Goal: Information Seeking & Learning: Compare options

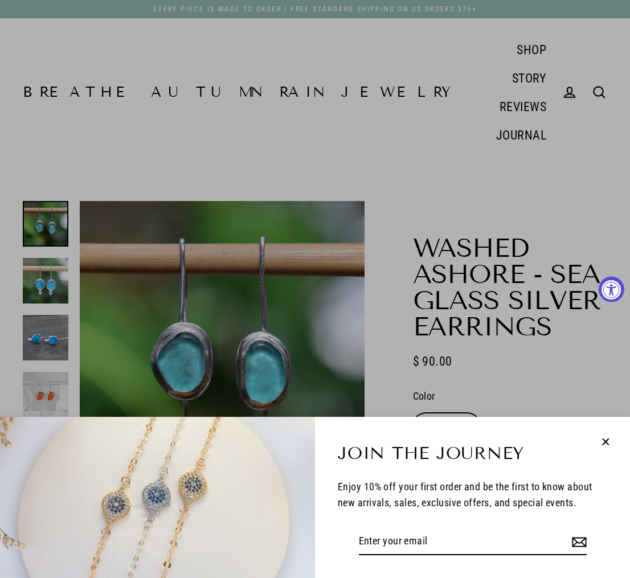
scroll to position [26, 0]
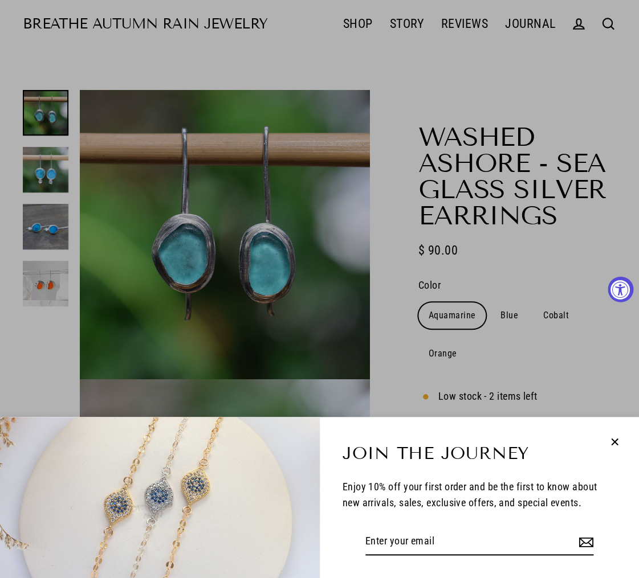
select select "3"
drag, startPoint x: 619, startPoint y: 439, endPoint x: 616, endPoint y: 432, distance: 6.9
click at [619, 439] on icon "button" at bounding box center [614, 442] width 15 height 15
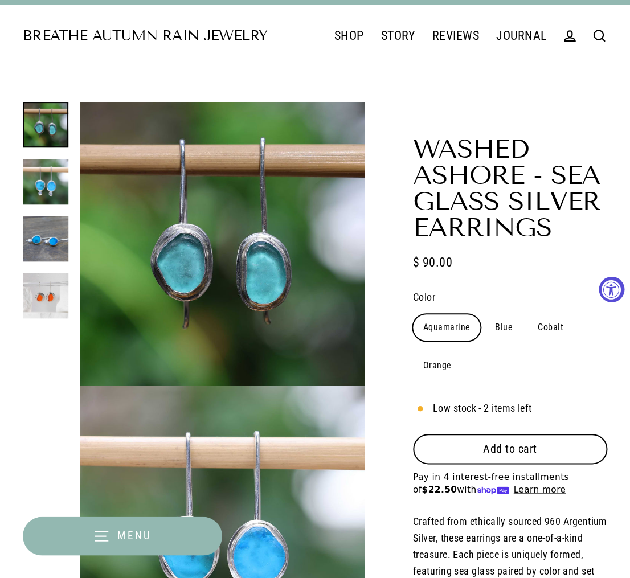
scroll to position [0, 0]
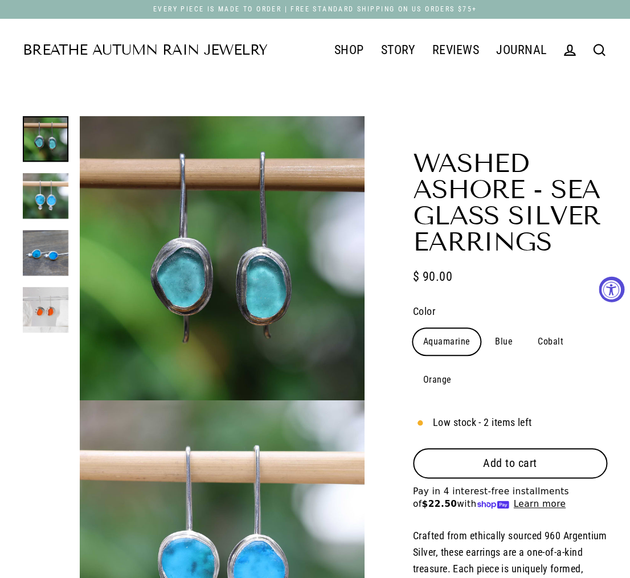
click at [505, 342] on label "Blue" at bounding box center [504, 342] width 38 height 26
click at [485, 329] on input "Blue" at bounding box center [484, 328] width 1 height 1
radio input "true"
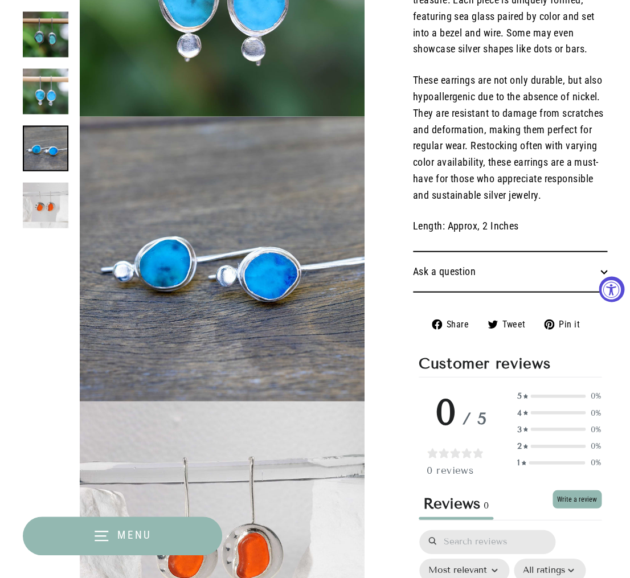
scroll to position [569, 0]
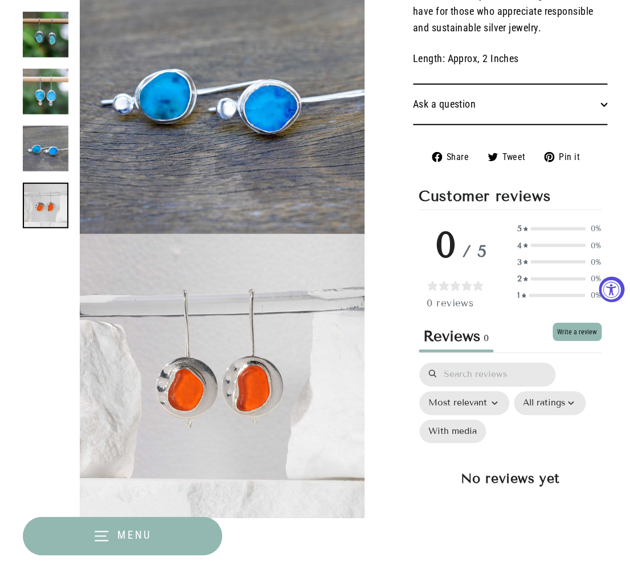
click at [54, 209] on img at bounding box center [46, 205] width 46 height 46
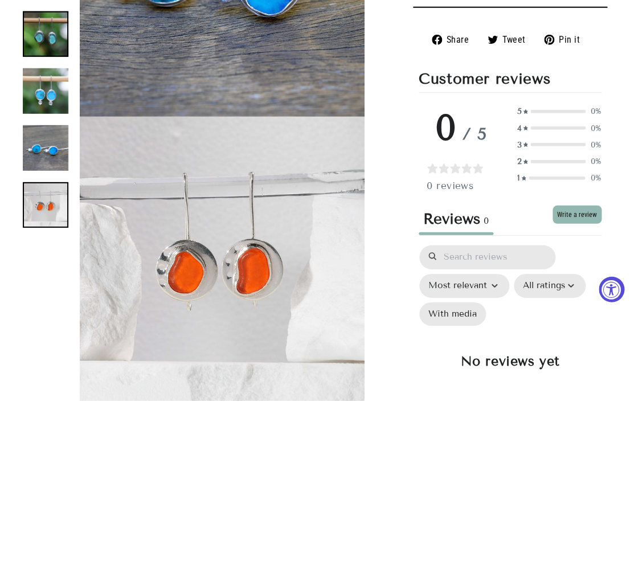
scroll to position [0, 0]
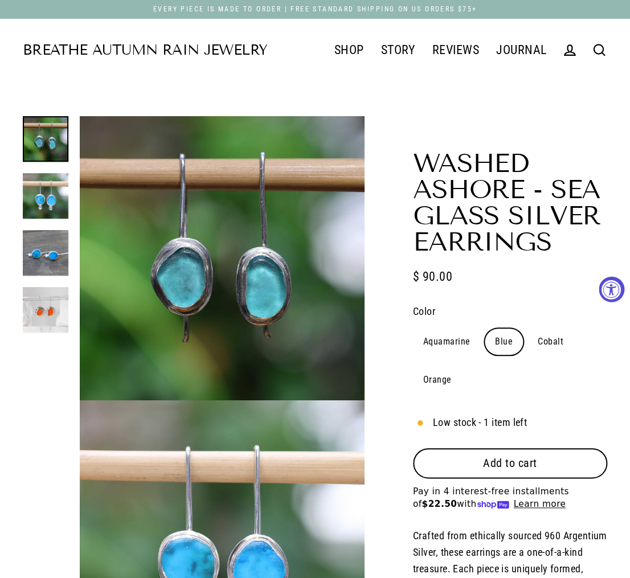
click at [349, 133] on link "Earrings" at bounding box center [378, 125] width 104 height 24
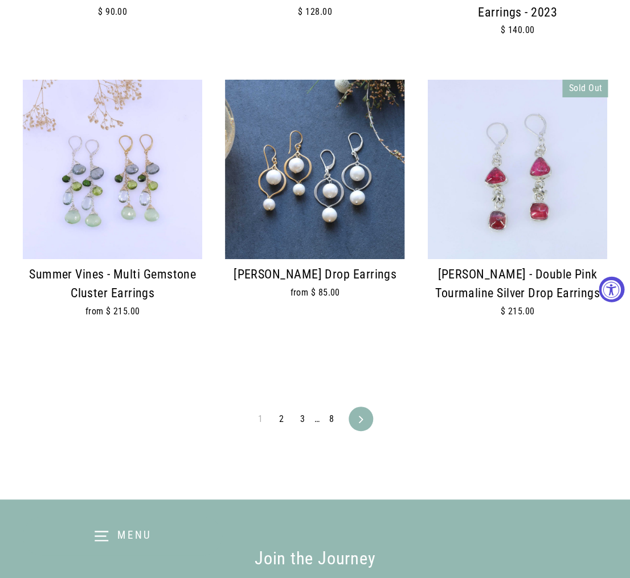
scroll to position [2352, 0]
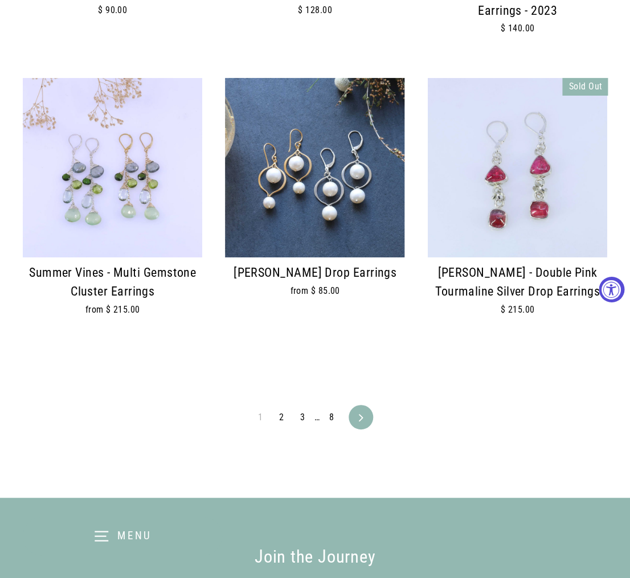
click at [362, 414] on icon at bounding box center [360, 417] width 7 height 7
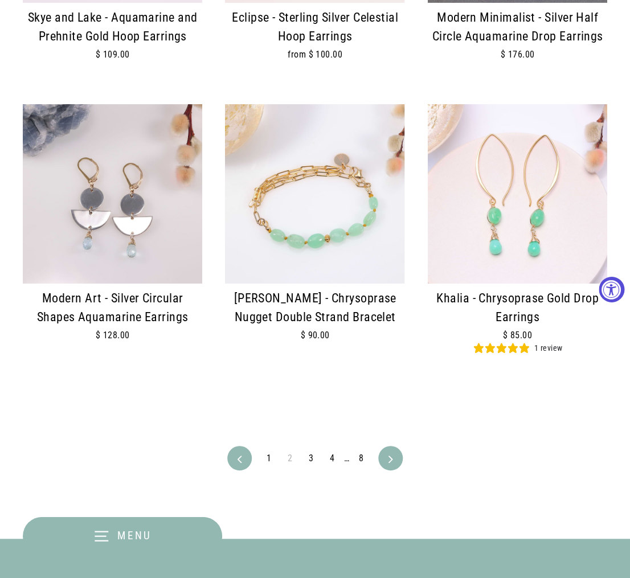
scroll to position [2367, 0]
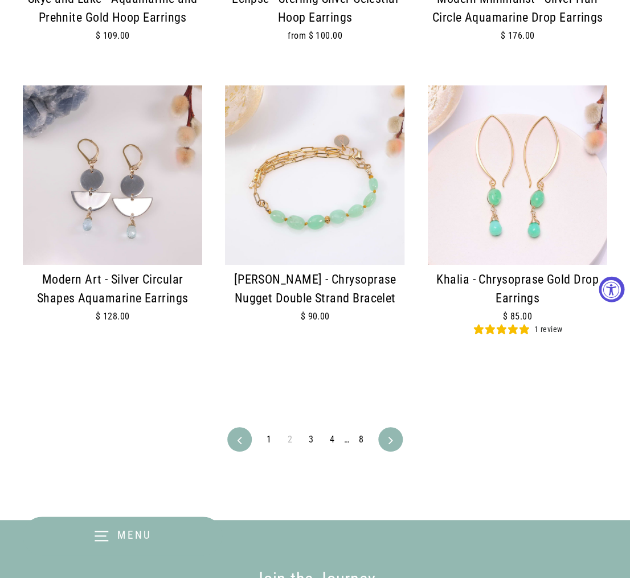
click at [391, 437] on icon at bounding box center [390, 440] width 7 height 7
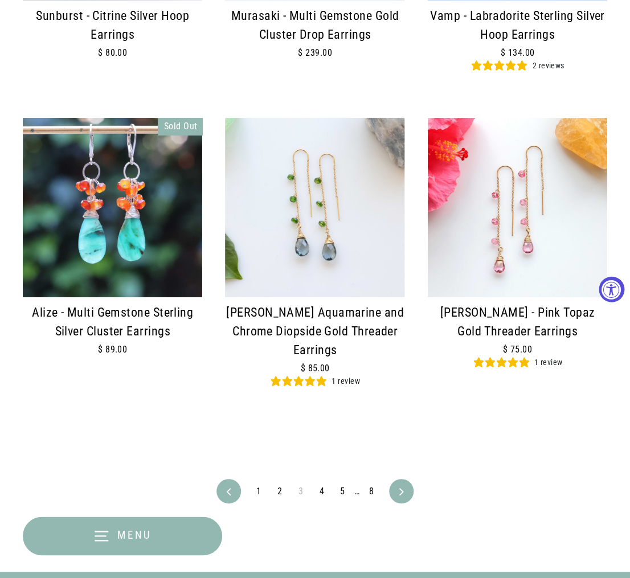
scroll to position [2327, 0]
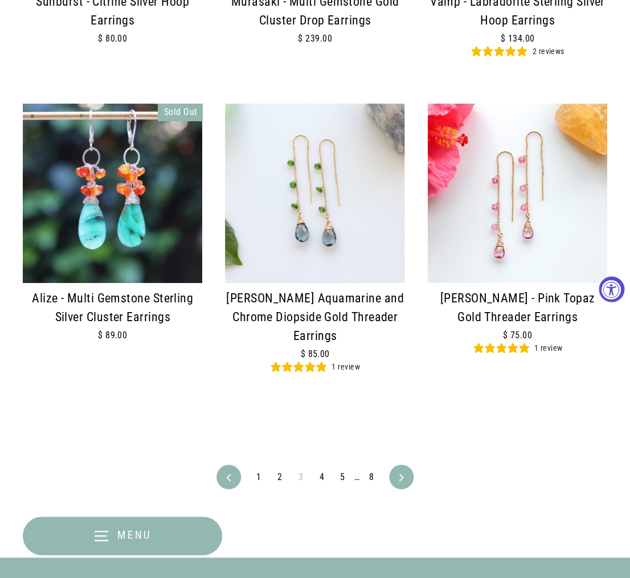
click at [402, 476] on icon at bounding box center [401, 477] width 7 height 7
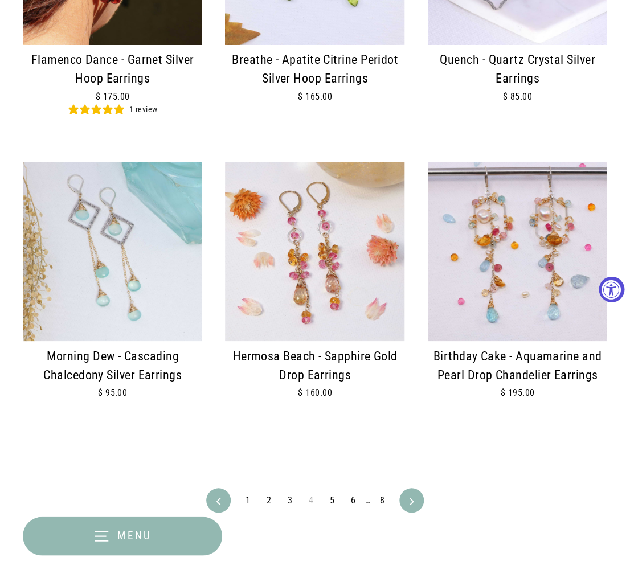
scroll to position [2371, 0]
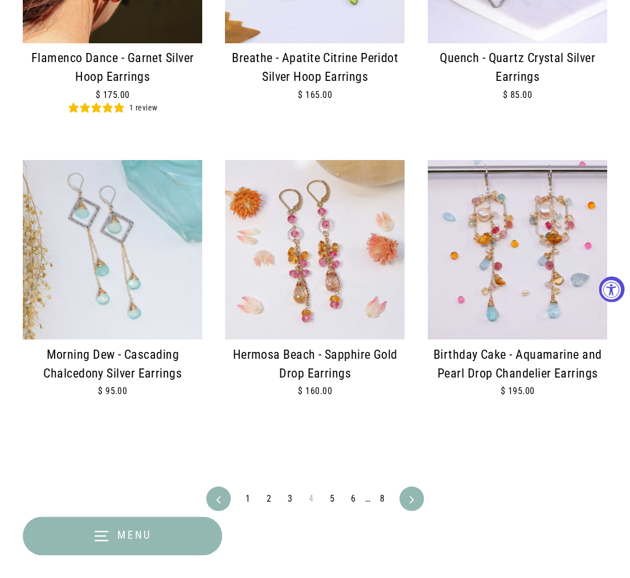
click at [415, 487] on link "Next" at bounding box center [411, 499] width 21 height 24
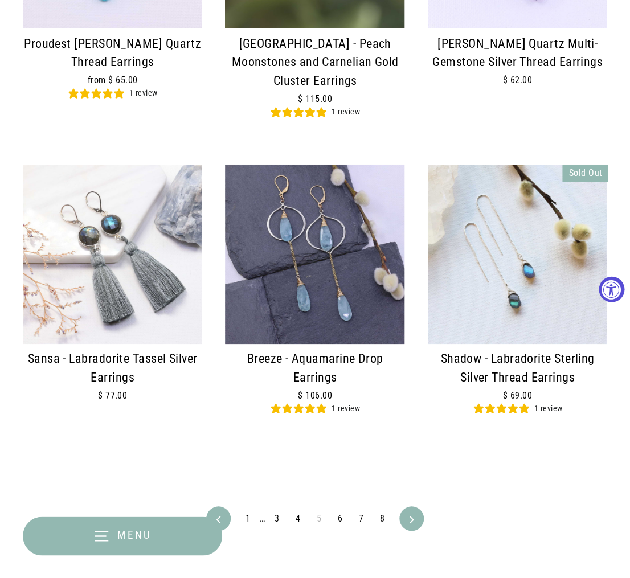
scroll to position [2356, 0]
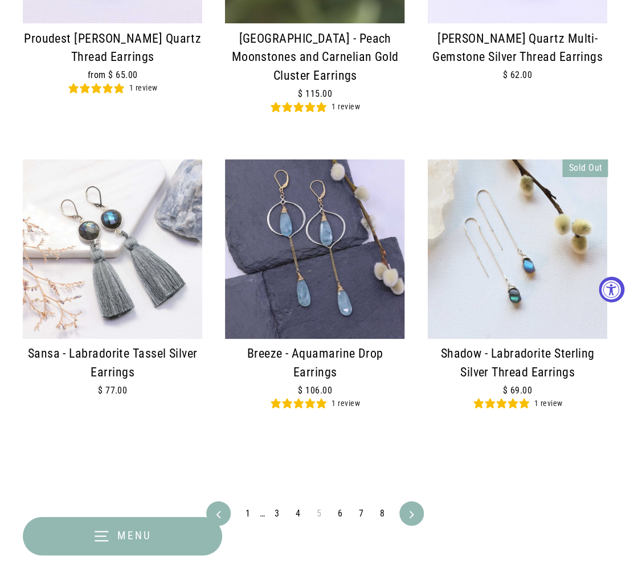
click at [411, 511] on icon at bounding box center [411, 514] width 7 height 7
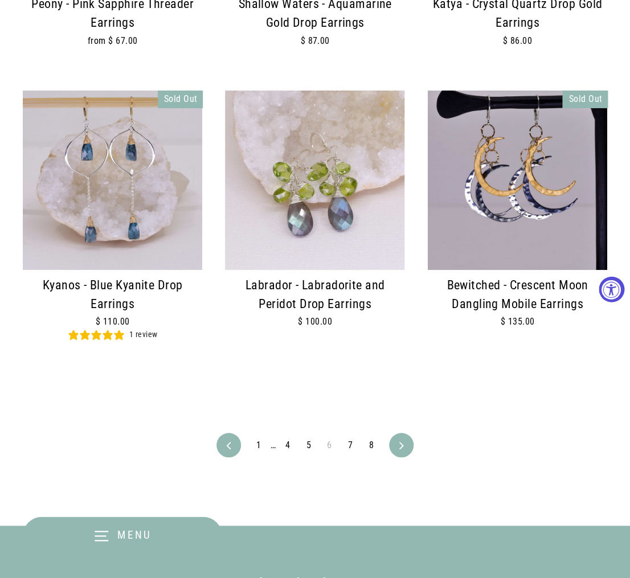
scroll to position [2407, 0]
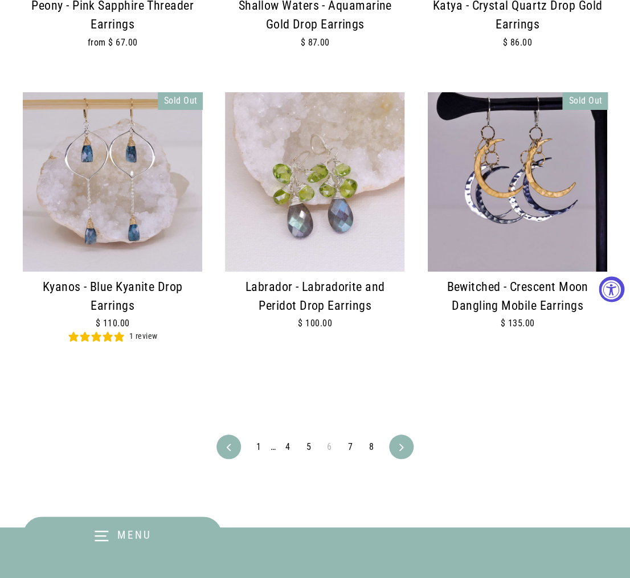
click at [399, 444] on icon at bounding box center [401, 447] width 7 height 7
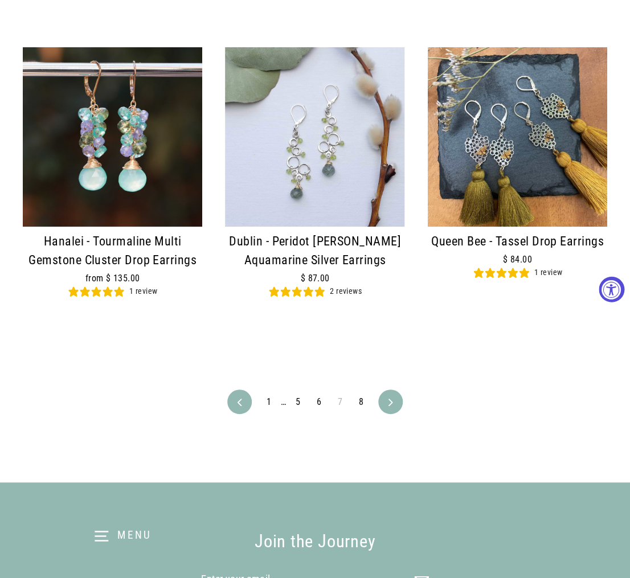
scroll to position [2413, 0]
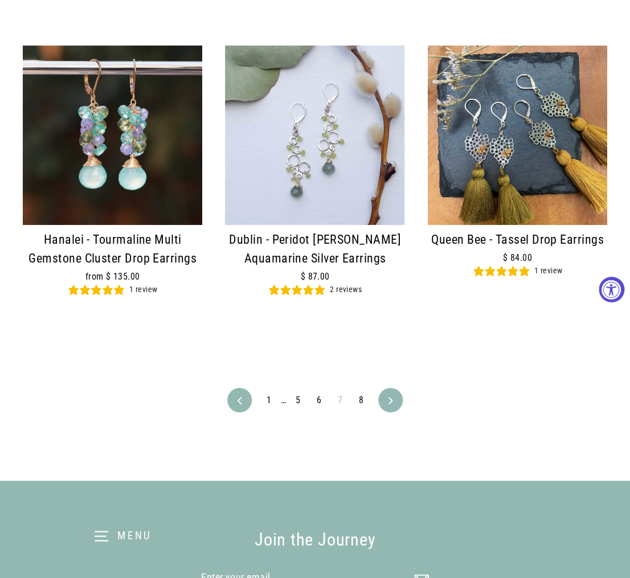
click at [391, 399] on icon at bounding box center [390, 400] width 7 height 7
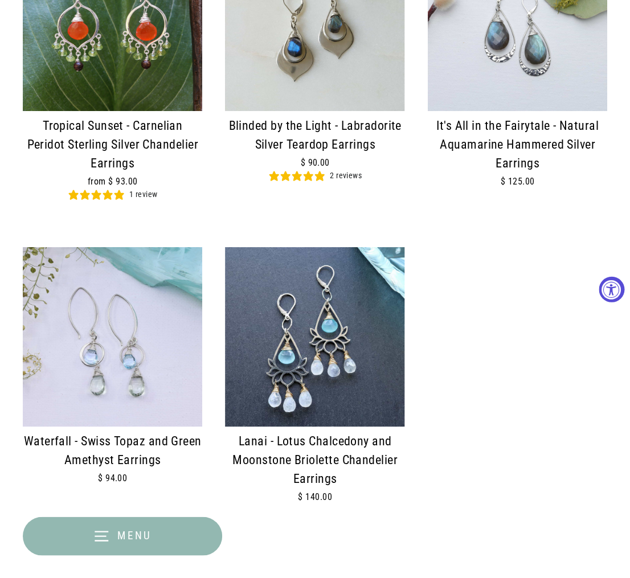
scroll to position [2381, 0]
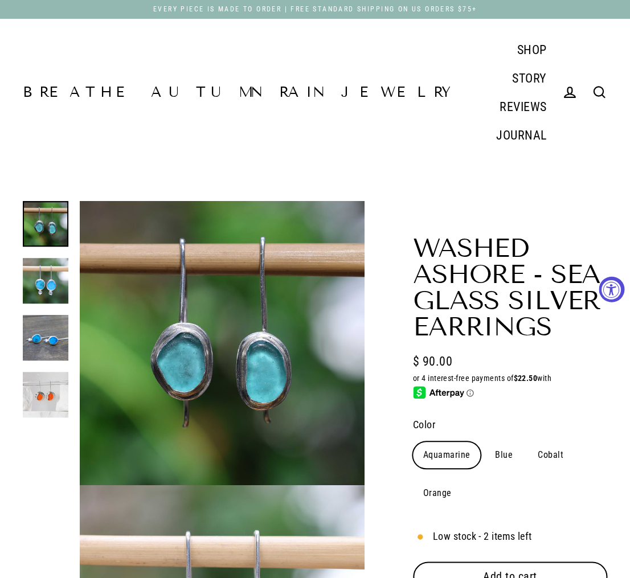
select select "3"
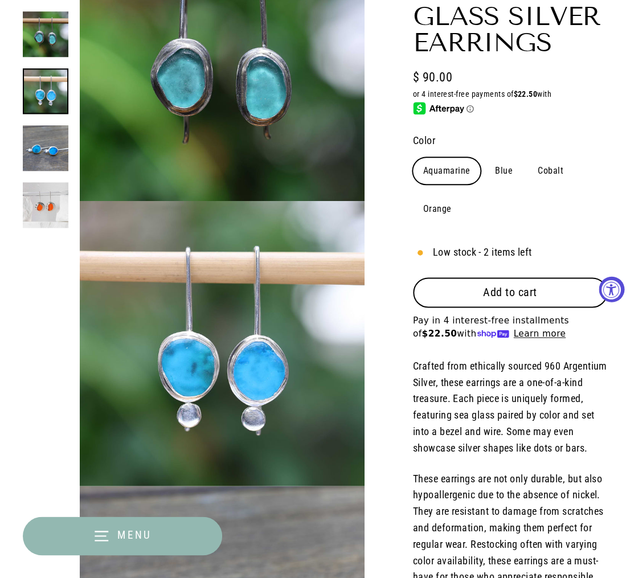
scroll to position [277, 0]
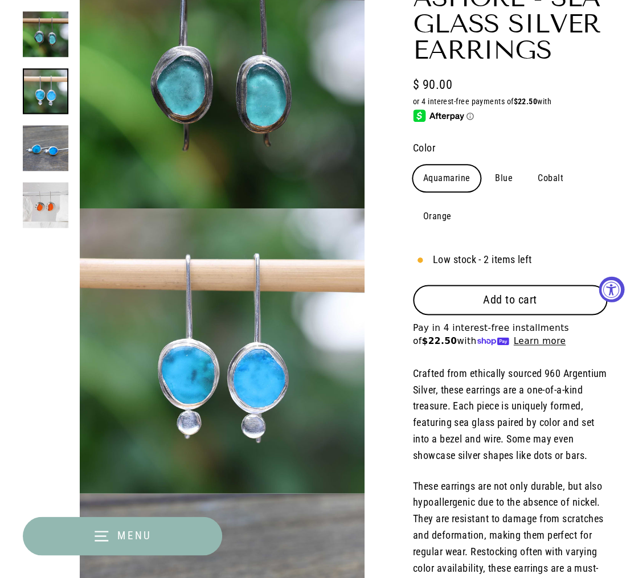
click at [287, 293] on button "Close (esc)" at bounding box center [222, 348] width 285 height 279
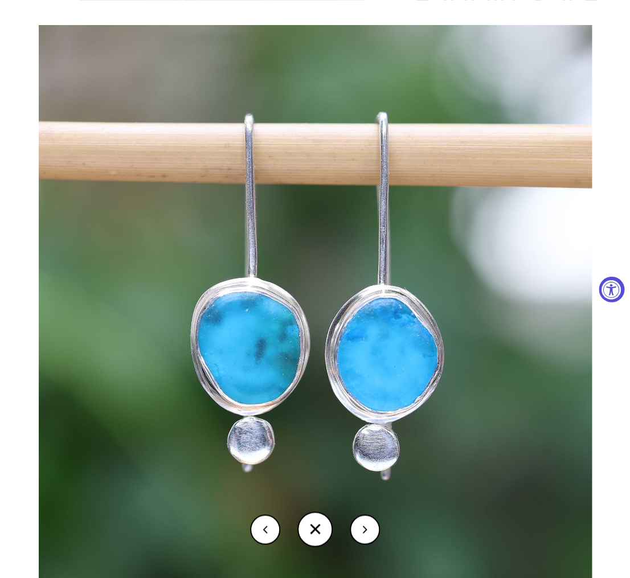
click at [313, 527] on button at bounding box center [314, 529] width 35 height 35
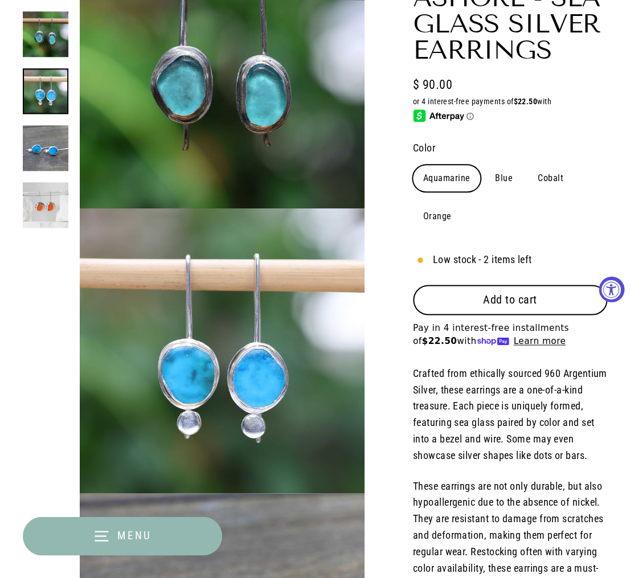
click at [502, 165] on label "Blue" at bounding box center [504, 178] width 38 height 26
click at [504, 165] on label "Blue" at bounding box center [504, 178] width 38 height 26
click at [485, 165] on input "Blue" at bounding box center [484, 165] width 1 height 1
radio input "true"
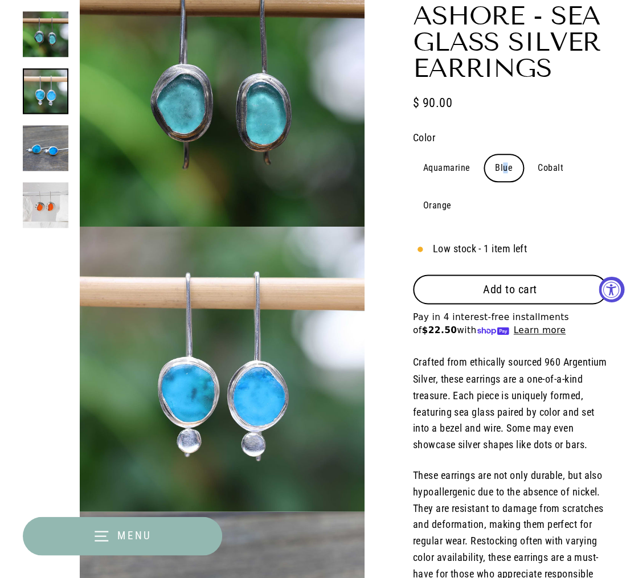
scroll to position [256, 0]
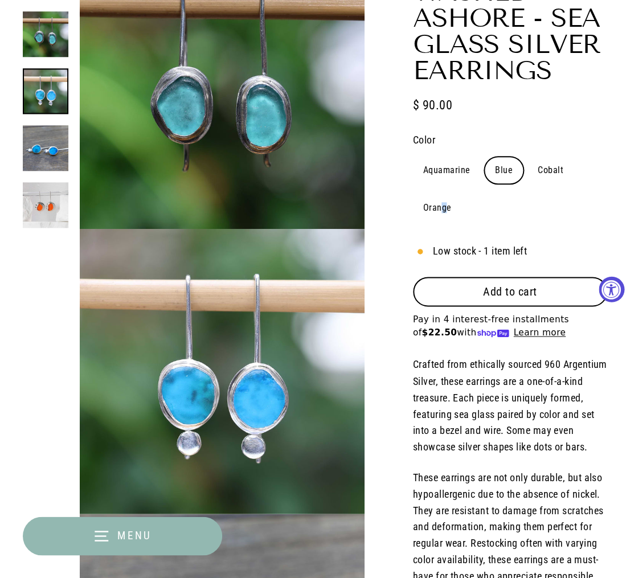
click at [443, 195] on label "Orange" at bounding box center [437, 208] width 49 height 26
click at [413, 194] on input "Orange" at bounding box center [412, 194] width 1 height 1
radio input "true"
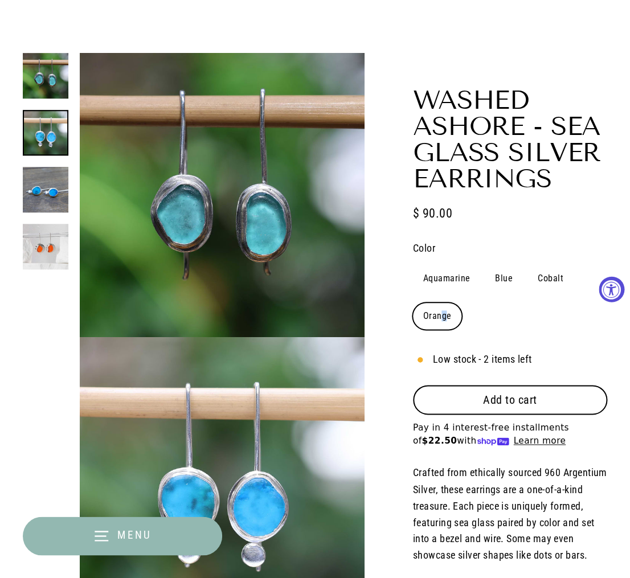
scroll to position [183, 0]
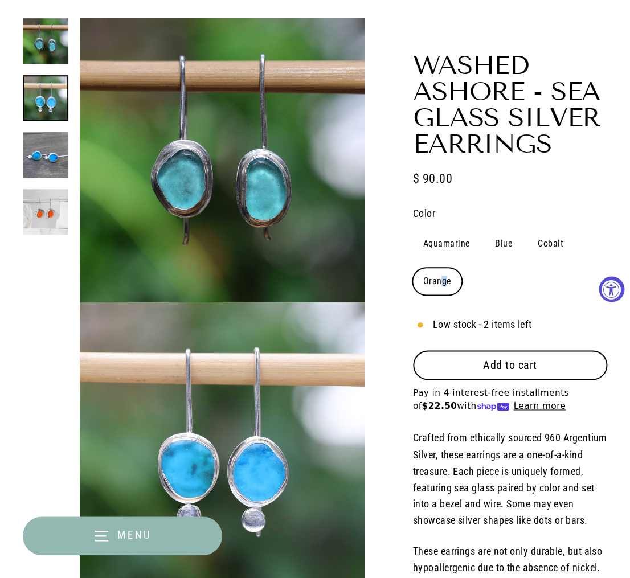
click at [263, 377] on button "Close (esc)" at bounding box center [222, 442] width 285 height 279
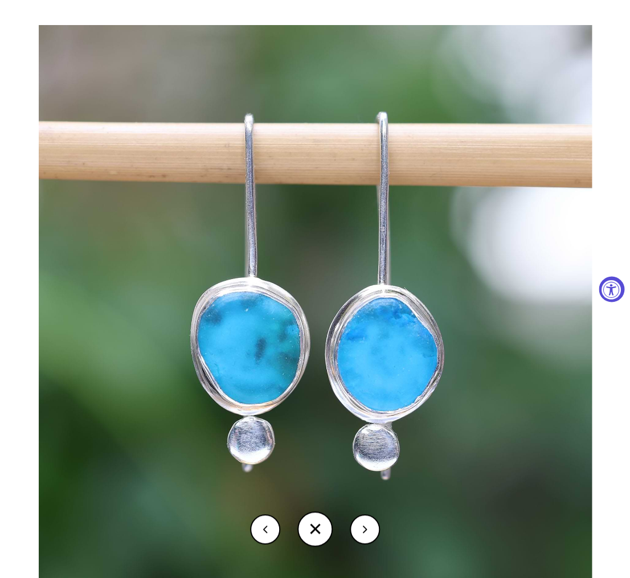
click at [389, 341] on img at bounding box center [315, 301] width 553 height 553
click at [314, 526] on button at bounding box center [314, 529] width 35 height 35
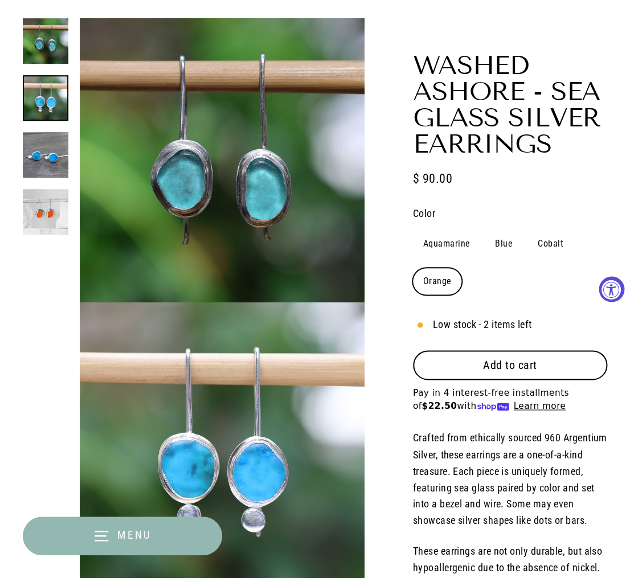
click at [456, 231] on label "Aquamarine" at bounding box center [447, 244] width 68 height 26
click at [446, 231] on label "Aquamarine" at bounding box center [447, 244] width 68 height 26
click at [423, 231] on label "Aquamarine" at bounding box center [447, 244] width 68 height 26
click at [416, 231] on label "Aquamarine" at bounding box center [447, 244] width 68 height 26
click at [502, 231] on label "Blue" at bounding box center [504, 244] width 38 height 26
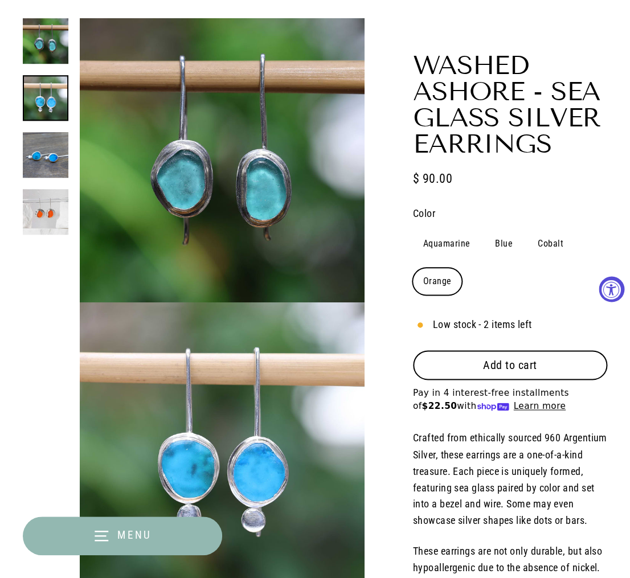
click at [502, 231] on label "Blue" at bounding box center [504, 244] width 38 height 26
click at [485, 230] on input "Blue" at bounding box center [484, 230] width 1 height 1
radio input "true"
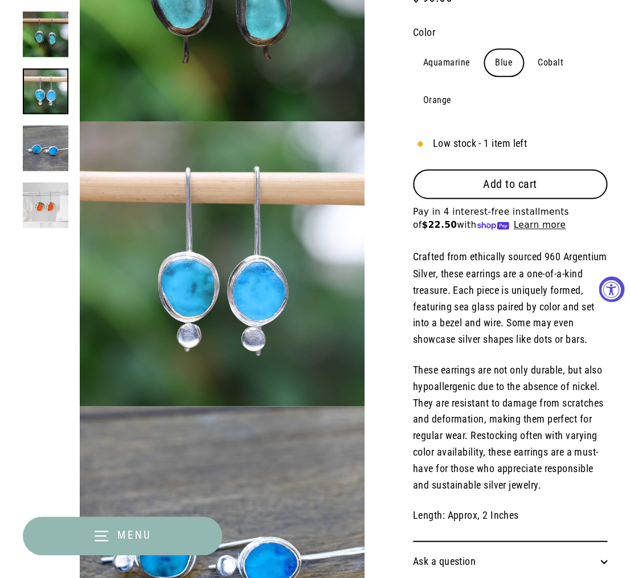
click at [502, 158] on div "Regular price $ 90.00 / Color Color Aquamarine Blue Cobalt Orange Low stock - 1…" at bounding box center [510, 528] width 194 height 1083
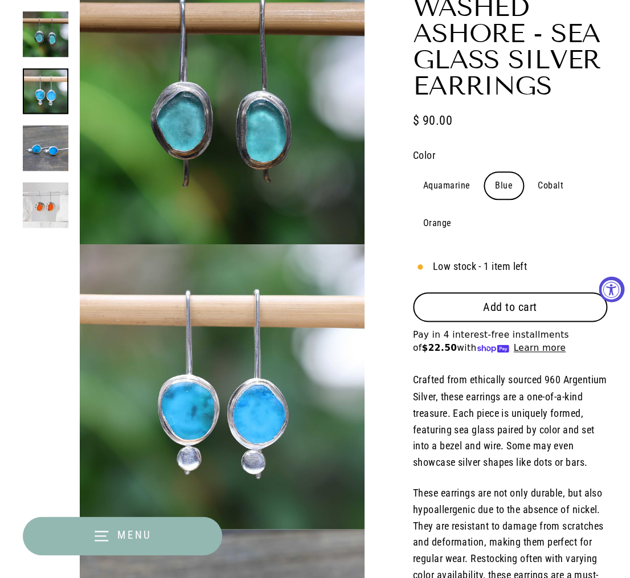
scroll to position [240, 0]
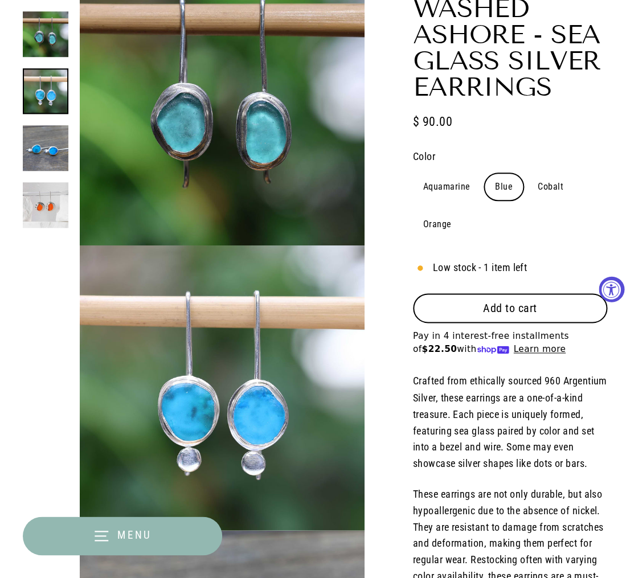
click at [550, 174] on label "Cobalt" at bounding box center [551, 187] width 46 height 26
click at [551, 174] on label "Cobalt" at bounding box center [551, 187] width 46 height 26
click at [550, 174] on label "Cobalt" at bounding box center [551, 187] width 46 height 26
click at [528, 173] on input "Cobalt" at bounding box center [527, 173] width 1 height 1
radio input "true"
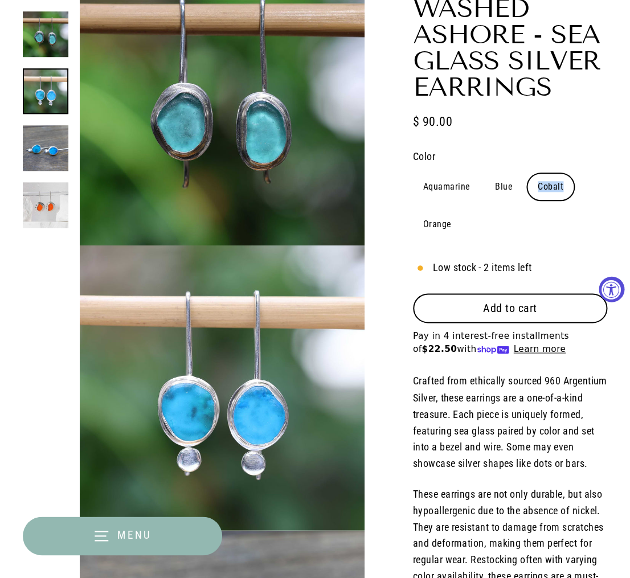
click at [550, 174] on label "Cobalt" at bounding box center [551, 187] width 46 height 26
click at [528, 173] on input "Cobalt" at bounding box center [527, 173] width 1 height 1
click at [550, 174] on label "Cobalt" at bounding box center [551, 187] width 46 height 26
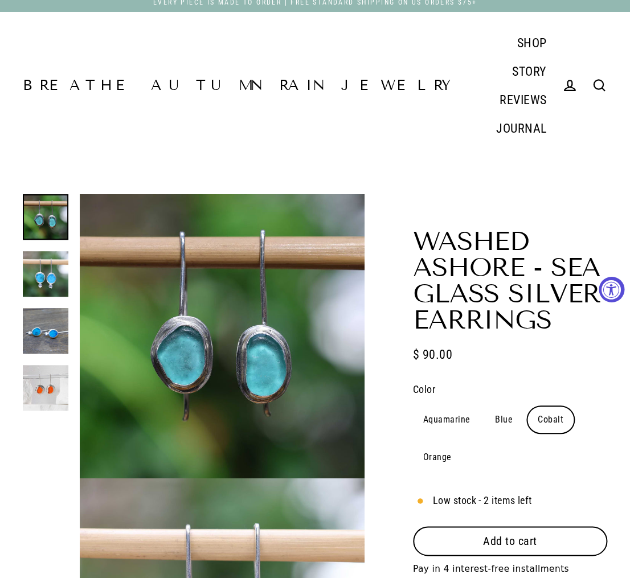
scroll to position [6, 0]
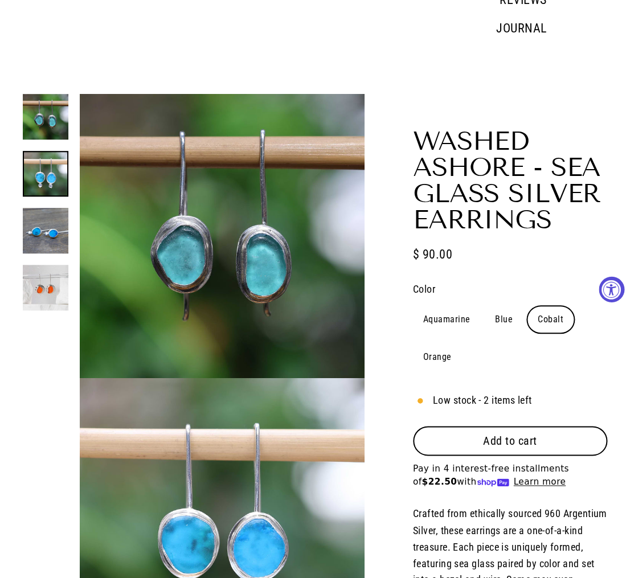
click at [51, 194] on div at bounding box center [46, 202] width 46 height 216
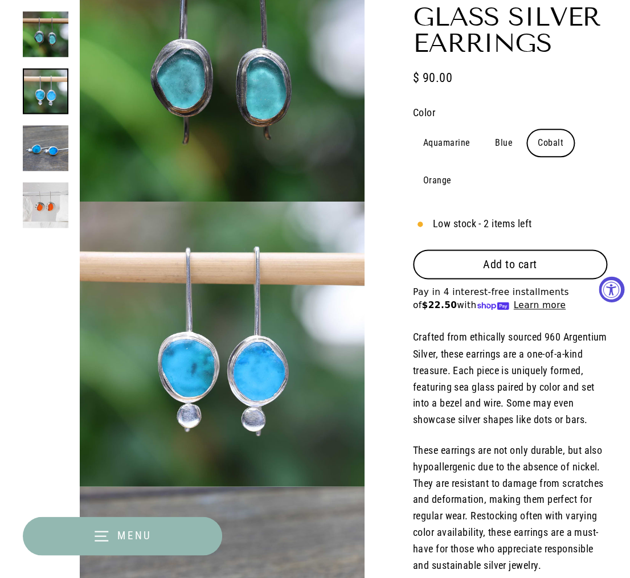
scroll to position [284, 0]
